Goal: Transaction & Acquisition: Subscribe to service/newsletter

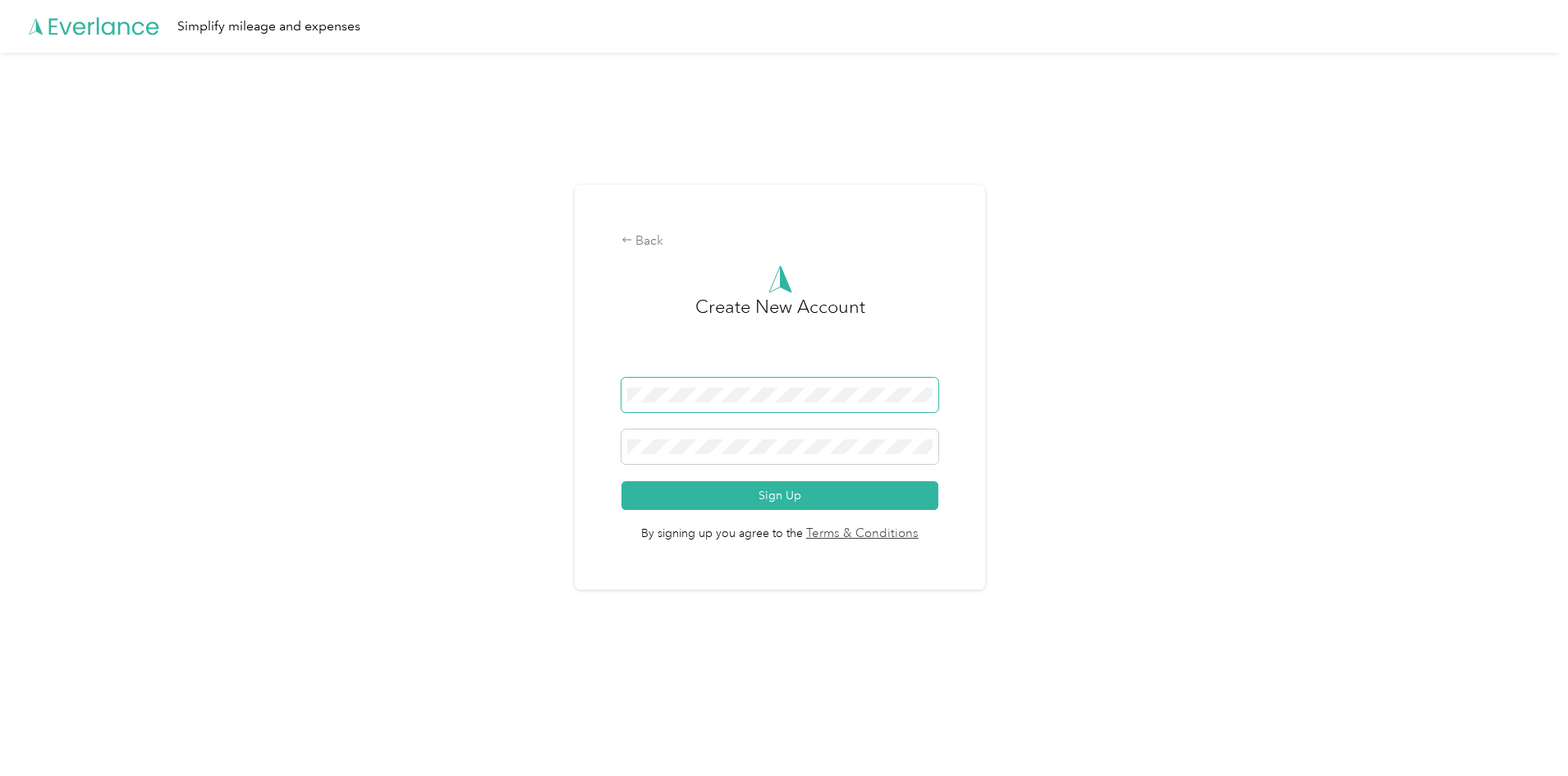
click at [757, 405] on span at bounding box center [780, 394] width 318 height 34
click at [759, 507] on button "Sign Up" at bounding box center [780, 495] width 318 height 28
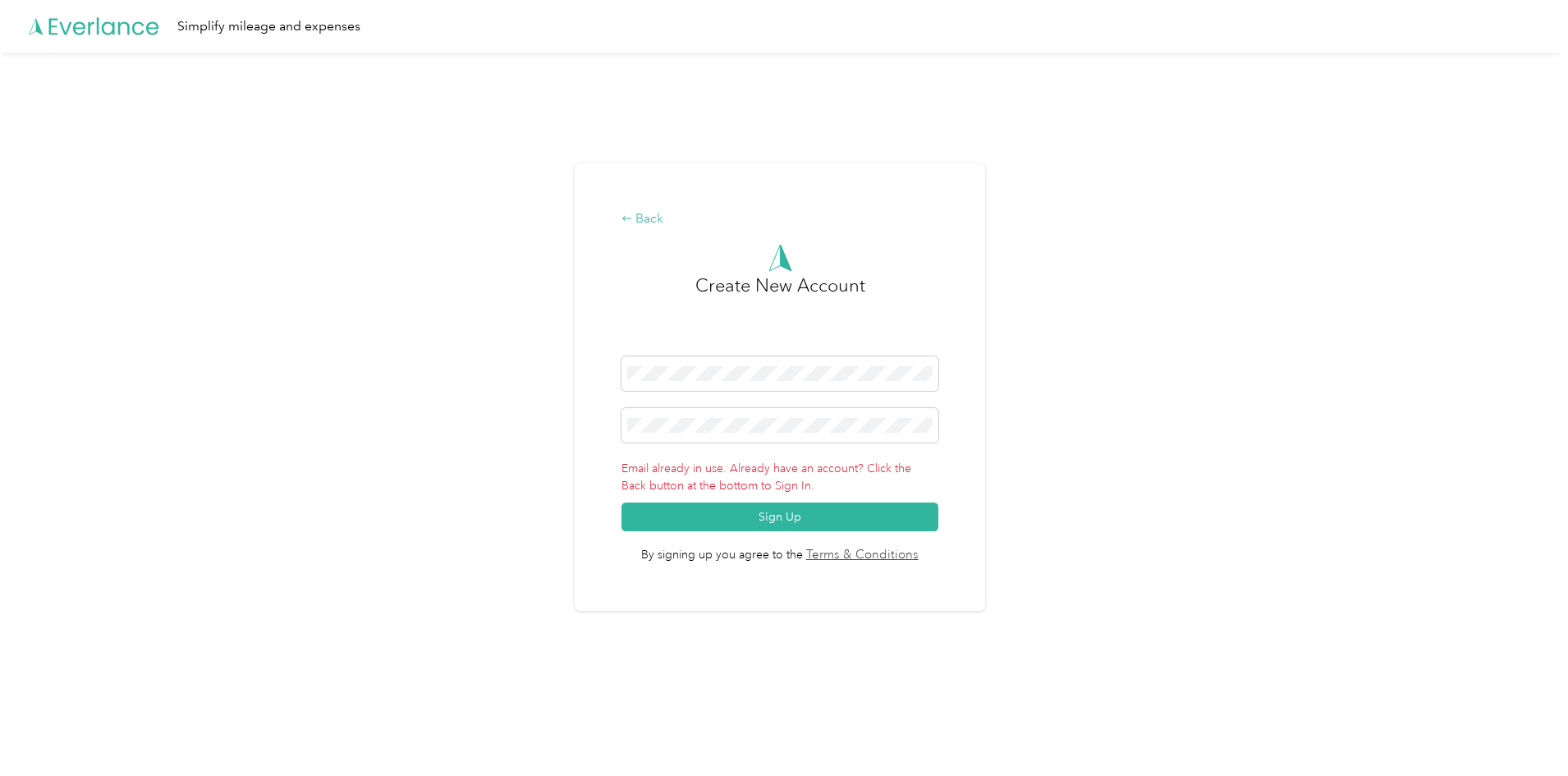
click at [647, 224] on div "Back" at bounding box center [780, 219] width 318 height 20
